Goal: Check status: Check status

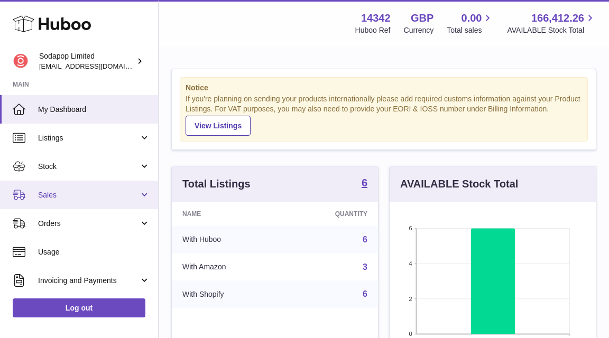
click at [94, 191] on span "Sales" at bounding box center [88, 195] width 101 height 10
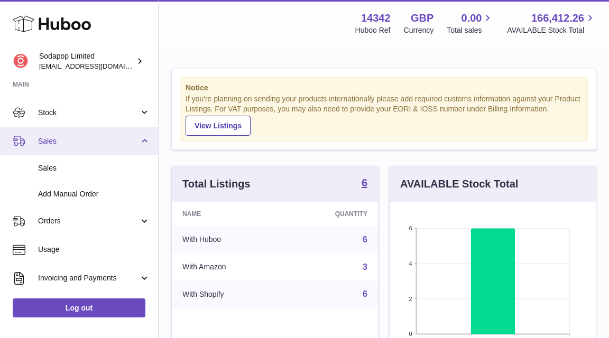
scroll to position [55, 0]
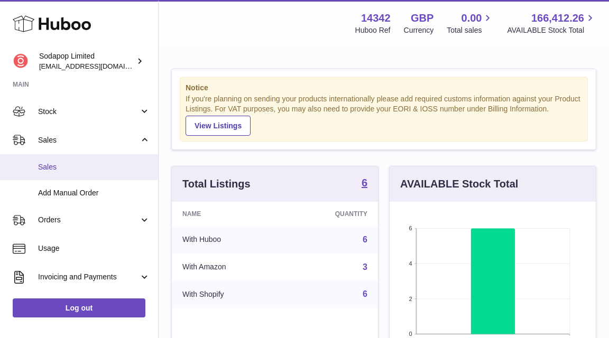
click at [45, 163] on span "Sales" at bounding box center [94, 167] width 112 height 10
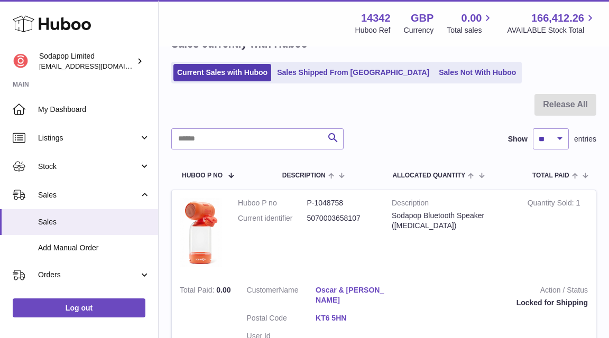
scroll to position [58, 0]
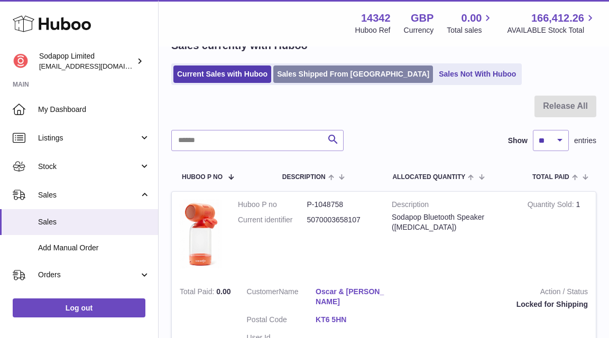
click at [347, 72] on link "Sales Shipped From [GEOGRAPHIC_DATA]" at bounding box center [353, 74] width 160 height 17
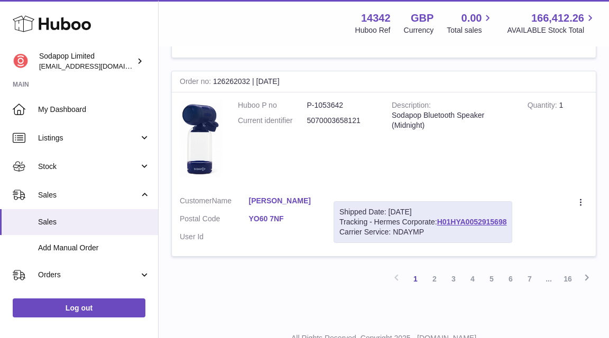
scroll to position [1948, 0]
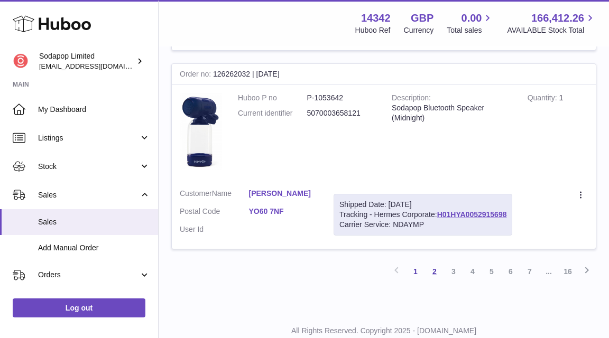
click at [434, 262] on link "2" at bounding box center [434, 271] width 19 height 19
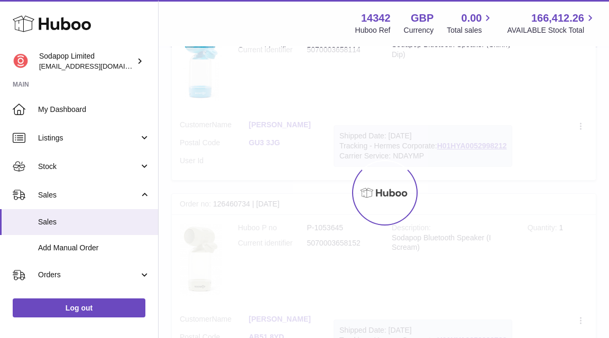
scroll to position [48, 0]
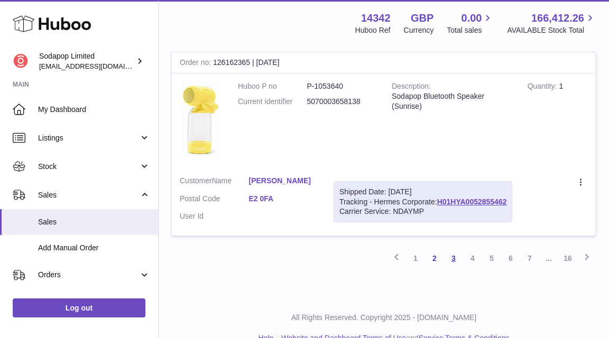
click at [455, 249] on link "3" at bounding box center [453, 258] width 19 height 19
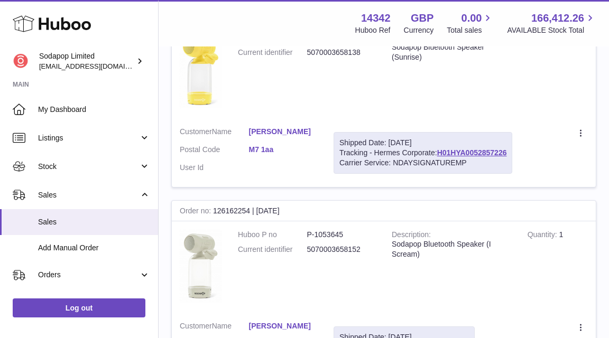
scroll to position [437, 0]
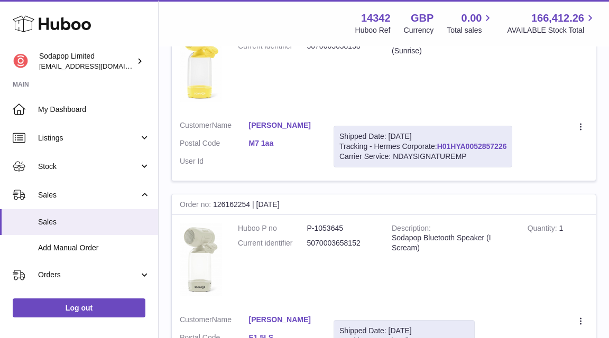
click at [466, 142] on link "H01HYA0052857226" at bounding box center [472, 146] width 70 height 8
